Goal: Navigation & Orientation: Find specific page/section

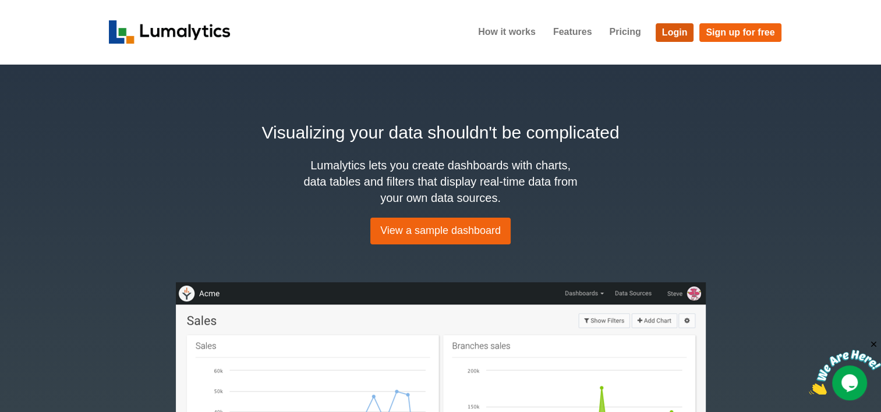
click at [675, 26] on link "Login" at bounding box center [674, 32] width 38 height 19
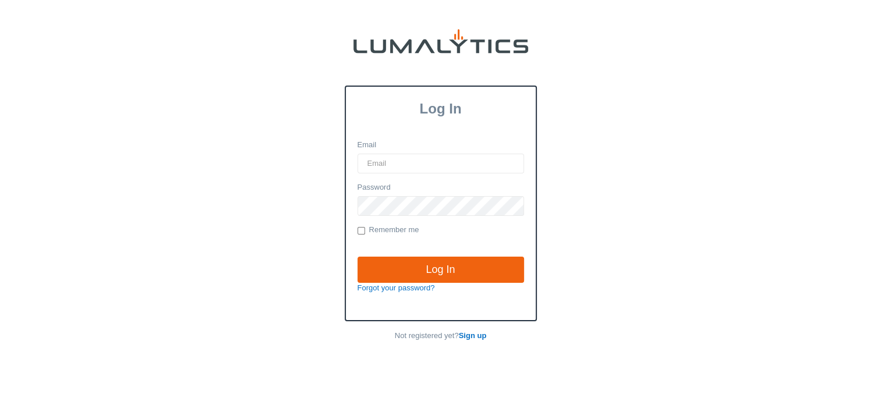
click at [402, 162] on input "Email" at bounding box center [440, 164] width 166 height 20
type input "twheeler@valleytruckparts.com"
click at [357, 257] on input "Log In" at bounding box center [440, 270] width 166 height 27
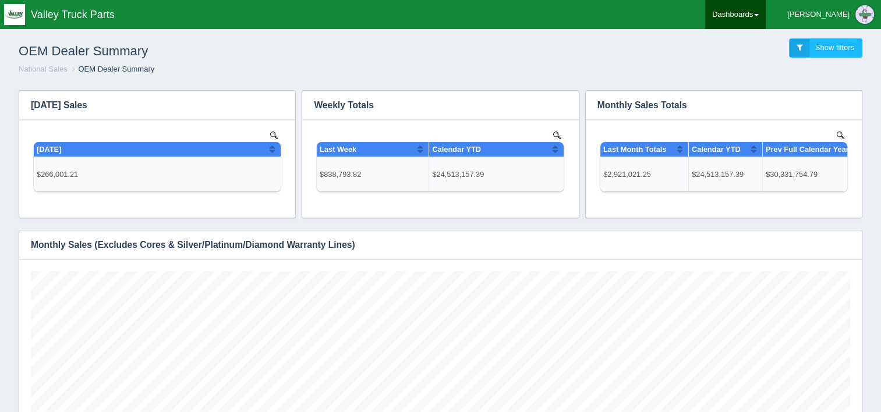
click at [765, 17] on link "Dashboards" at bounding box center [735, 14] width 61 height 29
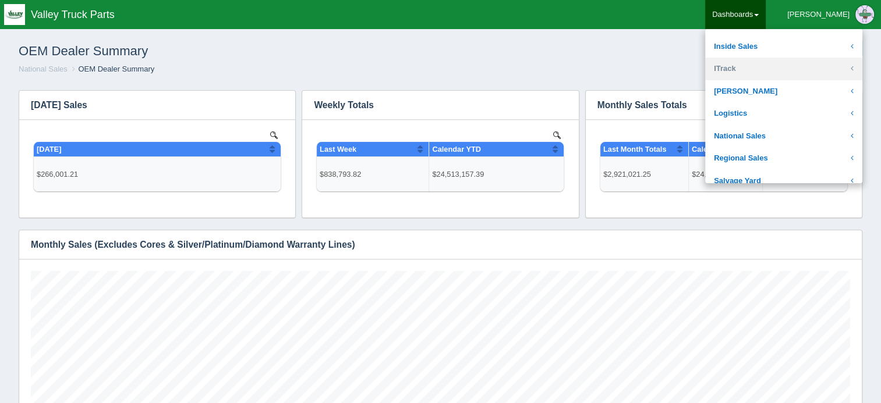
scroll to position [175, 0]
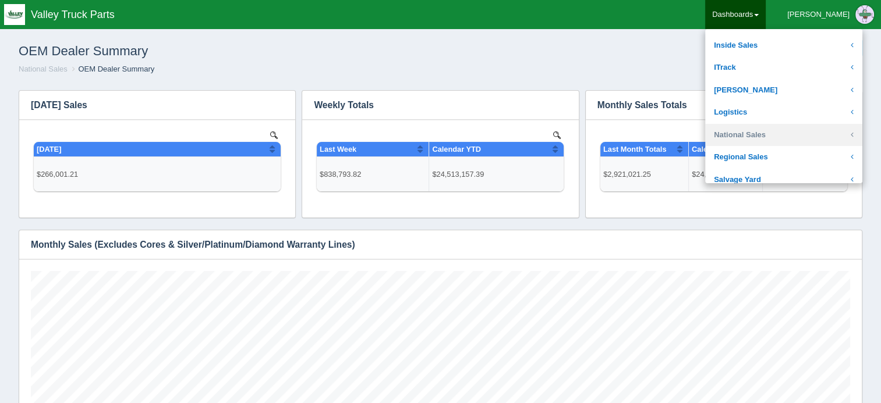
click at [787, 133] on link "National Sales" at bounding box center [783, 135] width 157 height 23
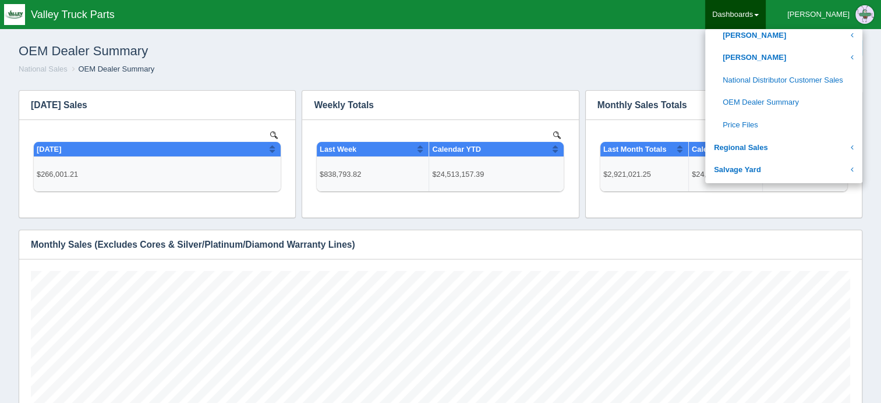
scroll to position [640, 0]
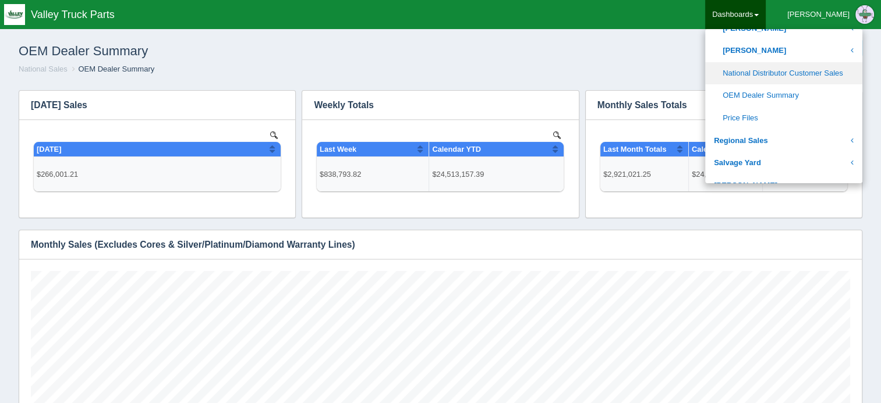
click at [796, 70] on link "National Distributor Customer Sales" at bounding box center [783, 73] width 157 height 23
